Goal: Information Seeking & Learning: Learn about a topic

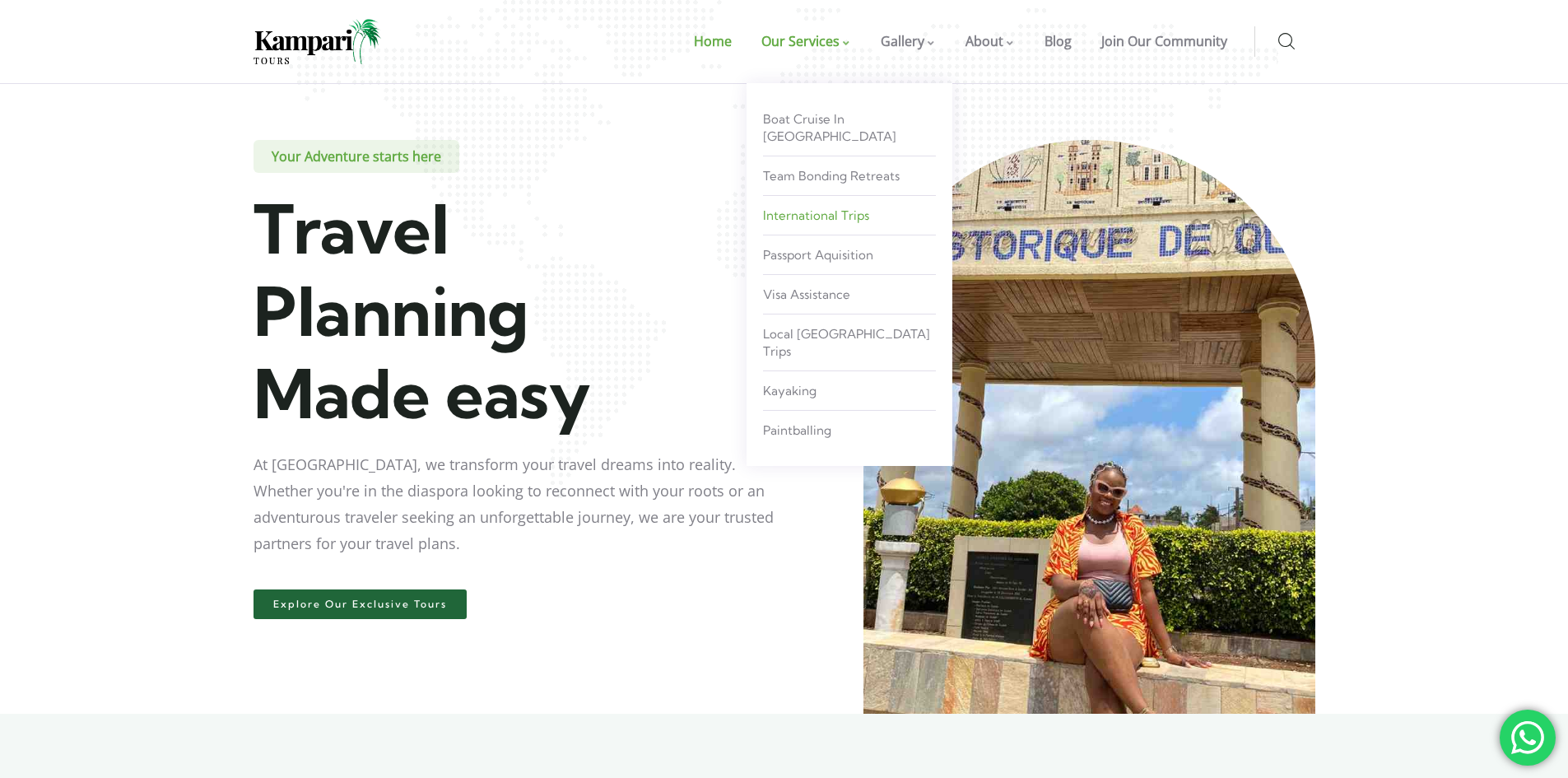
click at [834, 207] on span "International Trips" at bounding box center [815, 215] width 106 height 16
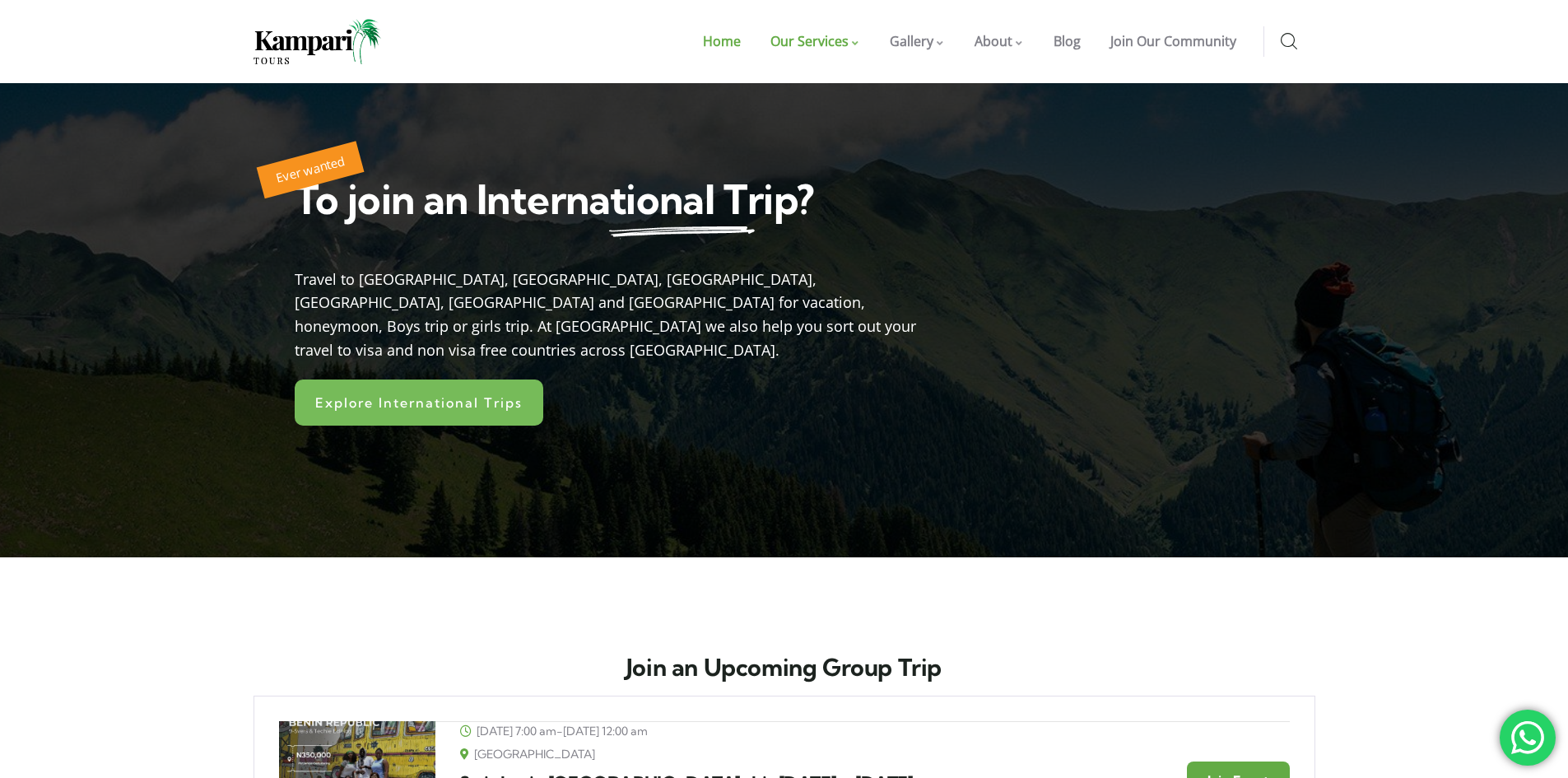
click at [735, 44] on span "Home" at bounding box center [721, 41] width 38 height 18
